Goal: Subscribe to service/newsletter

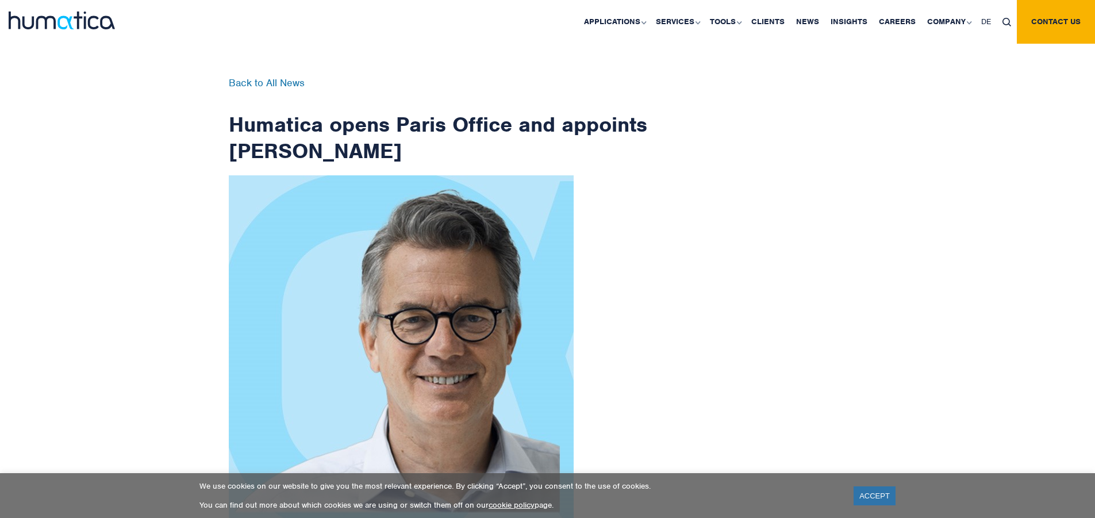
scroll to position [1834, 0]
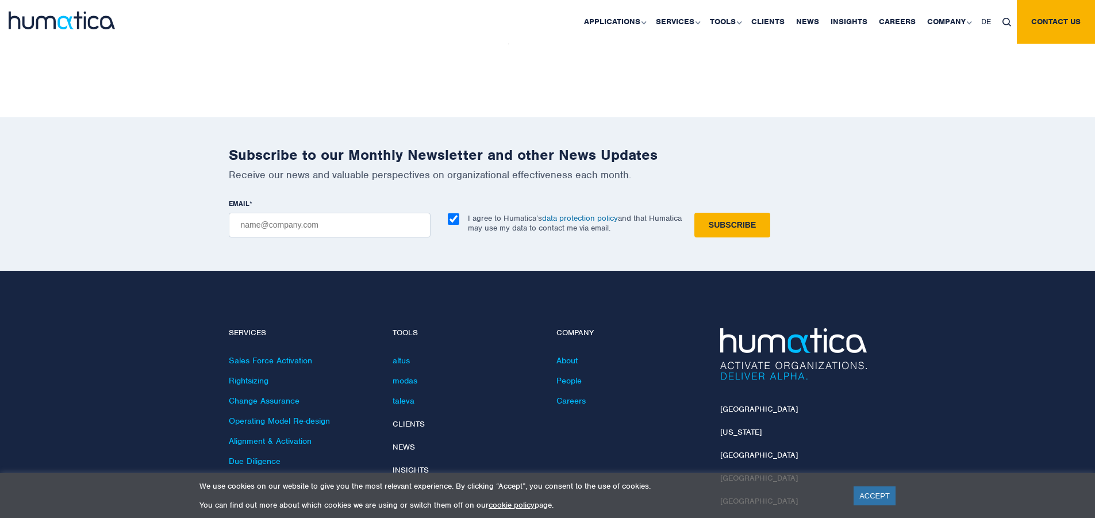
checkbox input "true"
type input "[EMAIL_ADDRESS][DOMAIN_NAME]"
click at [695, 213] on input "Subscribe" at bounding box center [733, 225] width 76 height 25
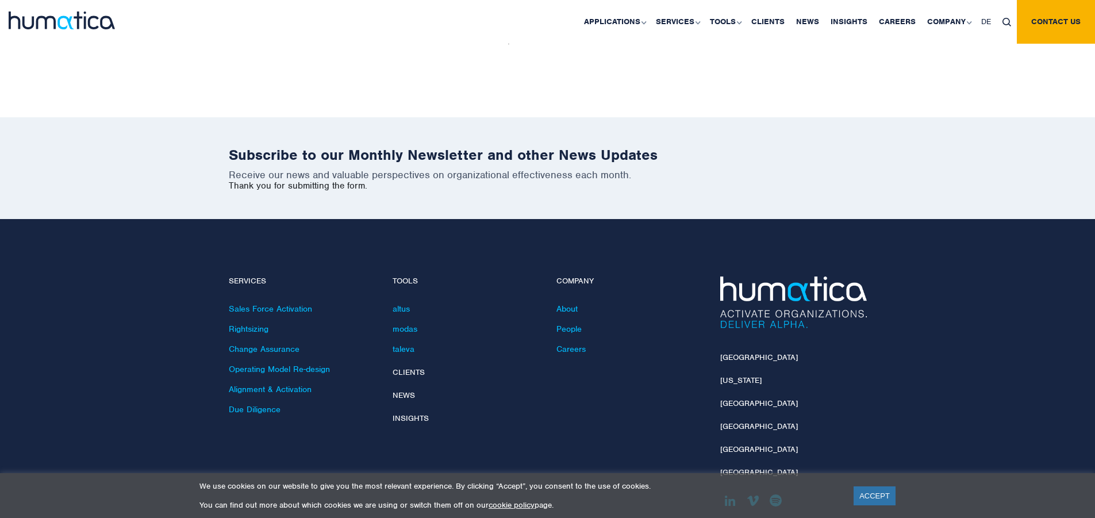
scroll to position [1782, 0]
